Goal: Task Accomplishment & Management: Manage account settings

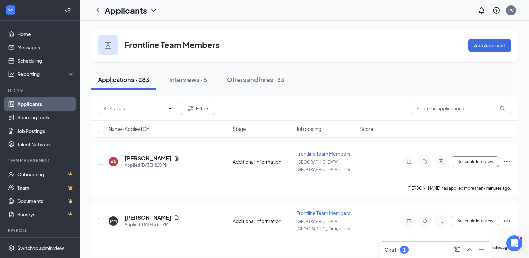
click at [34, 103] on link "Applicants" at bounding box center [45, 103] width 57 height 13
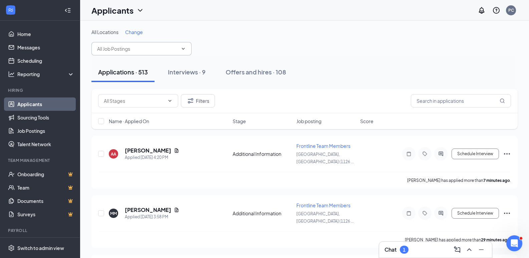
click at [118, 48] on input "text" at bounding box center [137, 48] width 81 height 7
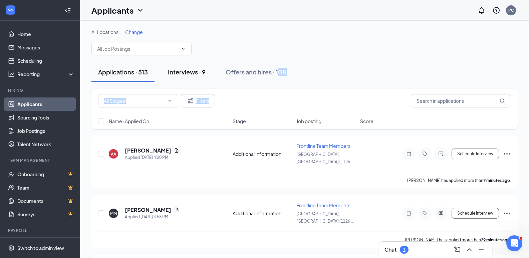
click at [190, 70] on div "Interviews · 9" at bounding box center [187, 72] width 38 height 8
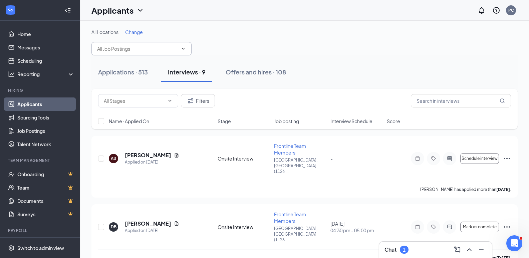
click at [123, 48] on input "text" at bounding box center [137, 48] width 81 height 7
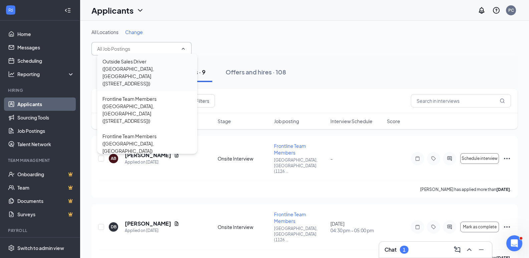
click at [128, 61] on div "Outside Sales Driver ([GEOGRAPHIC_DATA], [GEOGRAPHIC_DATA] ([STREET_ADDRESS]))" at bounding box center [146, 72] width 89 height 29
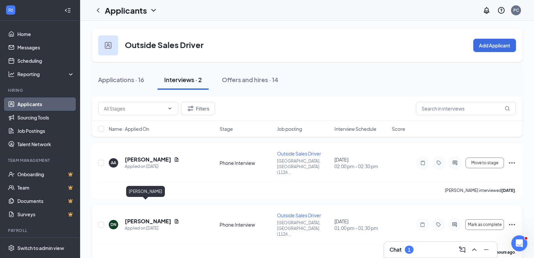
click at [145, 217] on h5 "[PERSON_NAME]" at bounding box center [148, 220] width 46 height 7
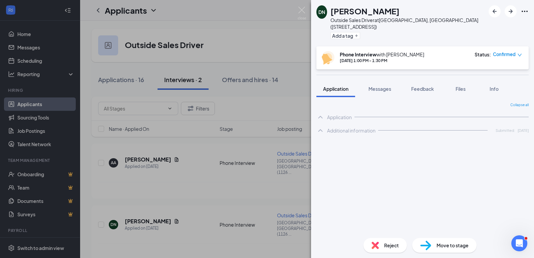
click at [390, 243] on span "Reject" at bounding box center [391, 244] width 15 height 7
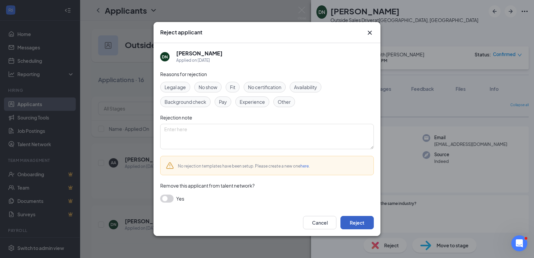
click at [359, 222] on button "Reject" at bounding box center [356, 222] width 33 height 13
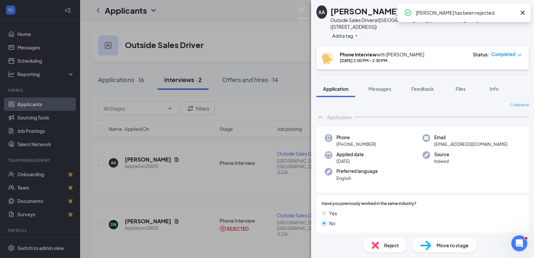
click at [391, 244] on span "Reject" at bounding box center [391, 244] width 15 height 7
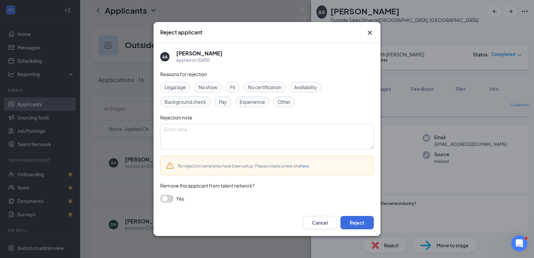
click at [235, 85] on span "Fit" at bounding box center [232, 86] width 5 height 7
click at [356, 219] on button "Reject" at bounding box center [356, 222] width 33 height 13
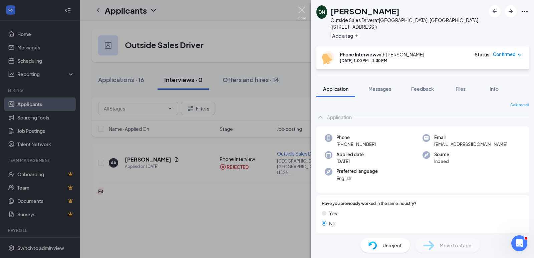
click at [304, 10] on img at bounding box center [301, 13] width 8 height 13
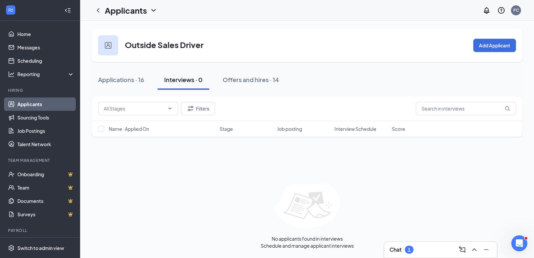
click at [42, 103] on link "Applicants" at bounding box center [45, 103] width 57 height 13
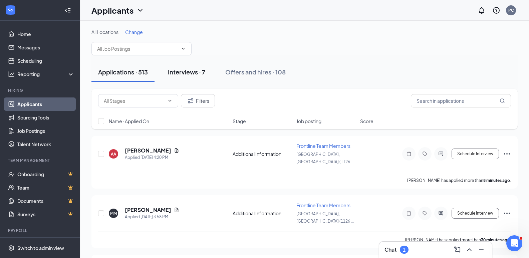
click at [193, 72] on div "Interviews · 7" at bounding box center [186, 72] width 37 height 8
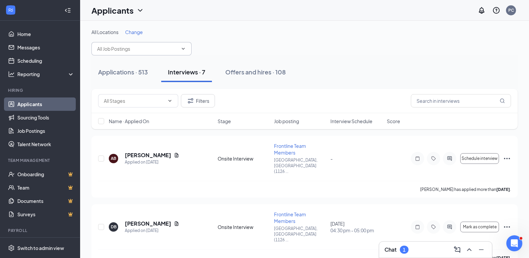
click at [125, 48] on input "text" at bounding box center [137, 48] width 81 height 7
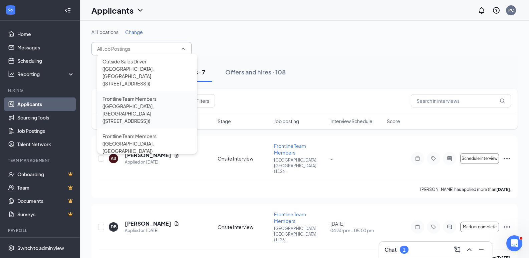
click at [143, 95] on div "Frontline Team Members ([GEOGRAPHIC_DATA], [GEOGRAPHIC_DATA] ([STREET_ADDRESS]))" at bounding box center [146, 109] width 89 height 29
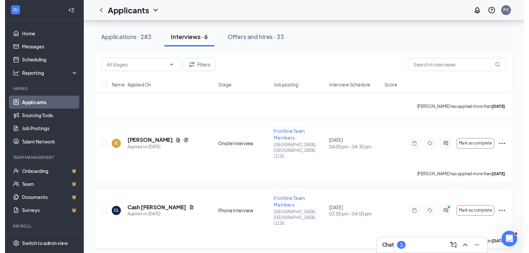
scroll to position [229, 0]
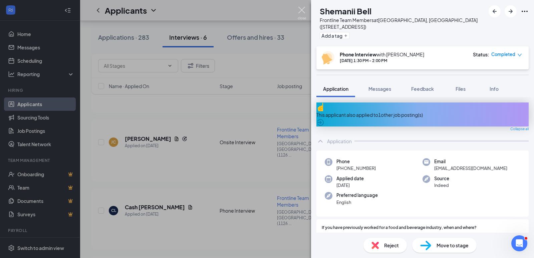
click at [300, 11] on img at bounding box center [301, 13] width 8 height 13
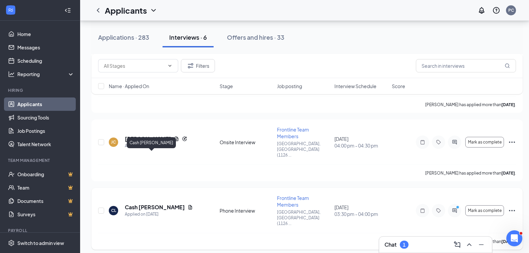
click at [155, 203] on h5 "Cash [PERSON_NAME]" at bounding box center [155, 206] width 60 height 7
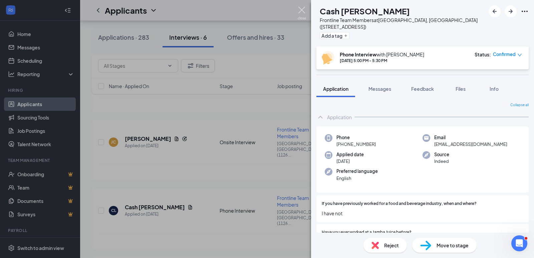
click at [301, 10] on img at bounding box center [301, 13] width 8 height 13
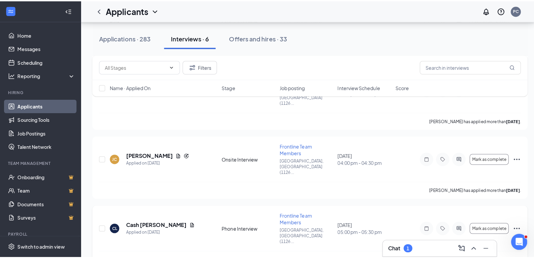
scroll to position [229, 0]
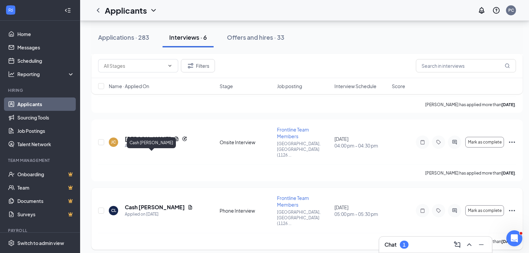
click at [152, 203] on h5 "Cash [PERSON_NAME]" at bounding box center [155, 206] width 60 height 7
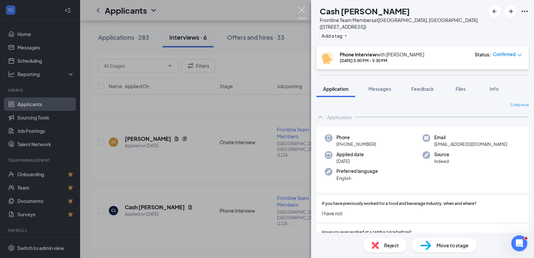
click at [300, 8] on img at bounding box center [301, 13] width 8 height 13
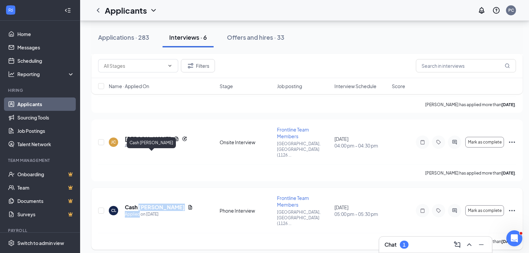
click at [139, 203] on div "Cash [PERSON_NAME] Applied on [DATE]" at bounding box center [159, 210] width 68 height 14
click at [128, 203] on h5 "Cash [PERSON_NAME]" at bounding box center [155, 206] width 60 height 7
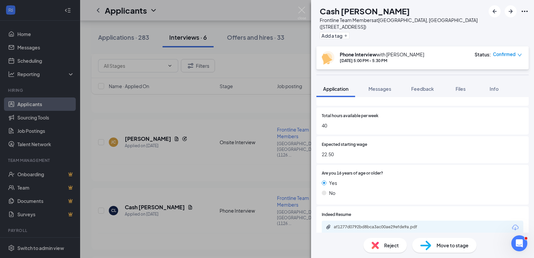
scroll to position [500, 0]
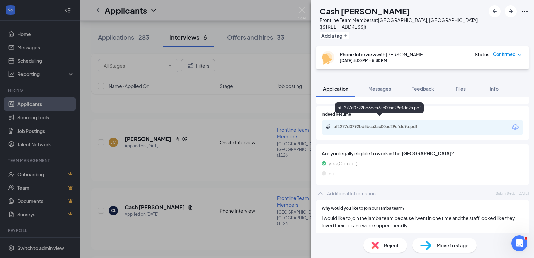
click at [382, 124] on div "af1277d0792bd8bca3ac00ae29efde9a.pdf" at bounding box center [379, 126] width 93 height 5
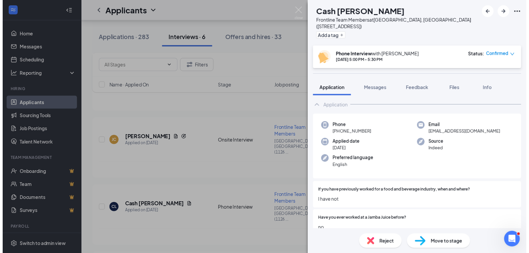
scroll to position [0, 0]
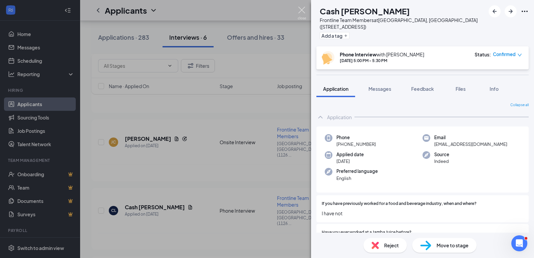
drag, startPoint x: 300, startPoint y: 9, endPoint x: 304, endPoint y: 9, distance: 4.1
click at [300, 10] on img at bounding box center [301, 13] width 8 height 13
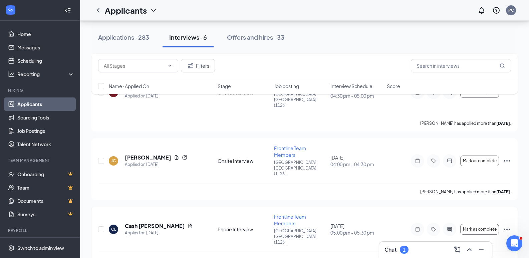
scroll to position [196, 0]
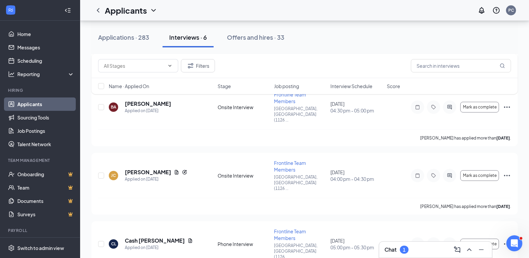
click at [405, 250] on div "1" at bounding box center [403, 250] width 3 height 6
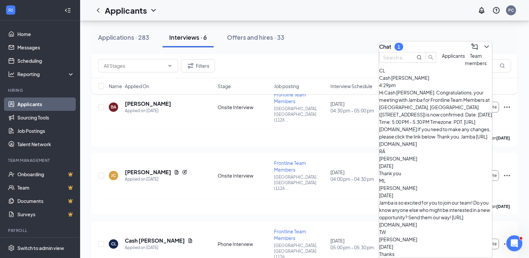
click at [425, 103] on div "Hi Cash [PERSON_NAME]. Congratulations, your meeting with Jamba for Frontline T…" at bounding box center [435, 118] width 113 height 59
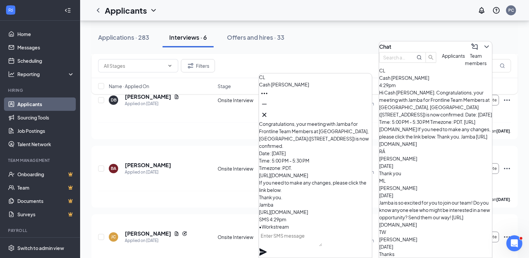
scroll to position [129, 0]
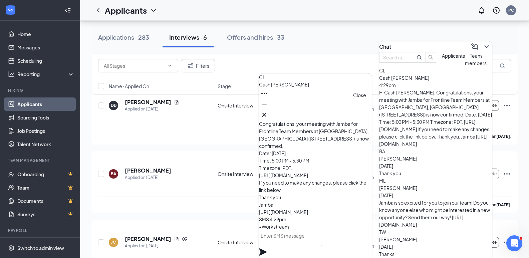
click at [268, 112] on icon "Cross" at bounding box center [264, 115] width 8 height 8
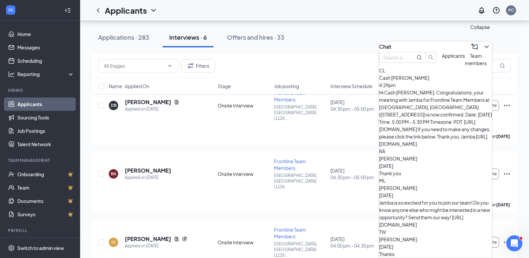
click at [483, 43] on icon "ChevronDown" at bounding box center [486, 47] width 8 height 8
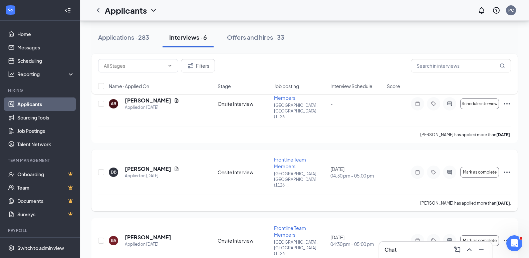
scroll to position [29, 0]
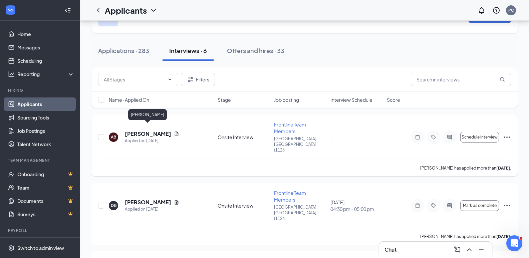
click at [147, 130] on h5 "[PERSON_NAME]" at bounding box center [148, 133] width 46 height 7
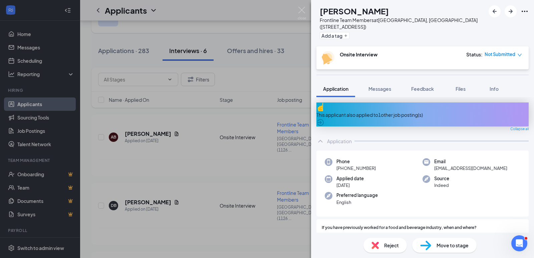
click at [391, 245] on span "Reject" at bounding box center [391, 244] width 15 height 7
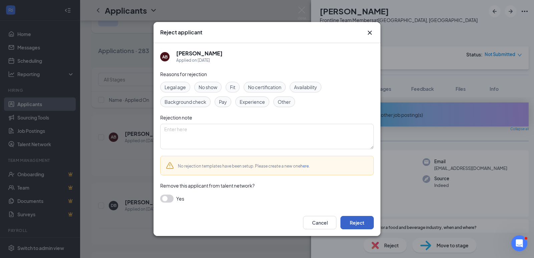
click at [356, 219] on button "Reject" at bounding box center [356, 222] width 33 height 13
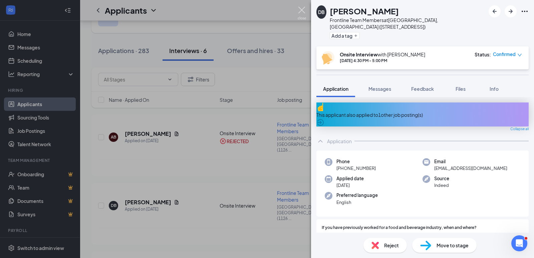
click at [301, 9] on img at bounding box center [301, 13] width 8 height 13
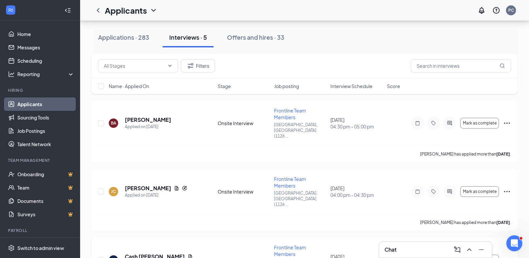
scroll to position [172, 0]
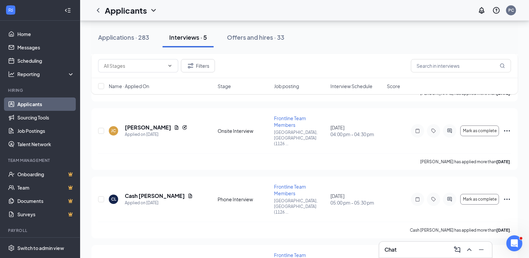
drag, startPoint x: 199, startPoint y: 188, endPoint x: 16, endPoint y: 25, distance: 245.7
click at [145, 192] on h5 "Cash [PERSON_NAME]" at bounding box center [155, 195] width 60 height 7
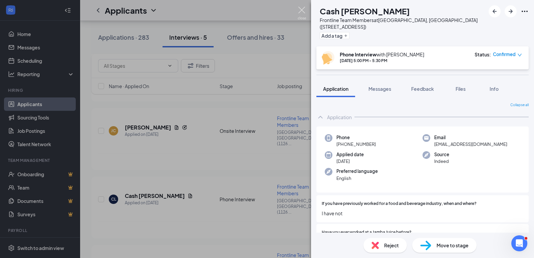
click at [301, 9] on img at bounding box center [301, 13] width 8 height 13
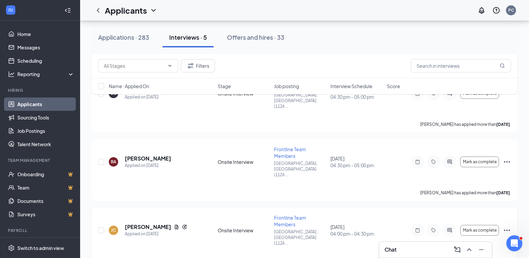
scroll to position [72, 0]
click at [309, 112] on div "DB [PERSON_NAME] Applied on [DATE] Onsite Interview Frontline Team Members [GEO…" at bounding box center [304, 238] width 426 height 335
